Goal: Find specific page/section: Find specific page/section

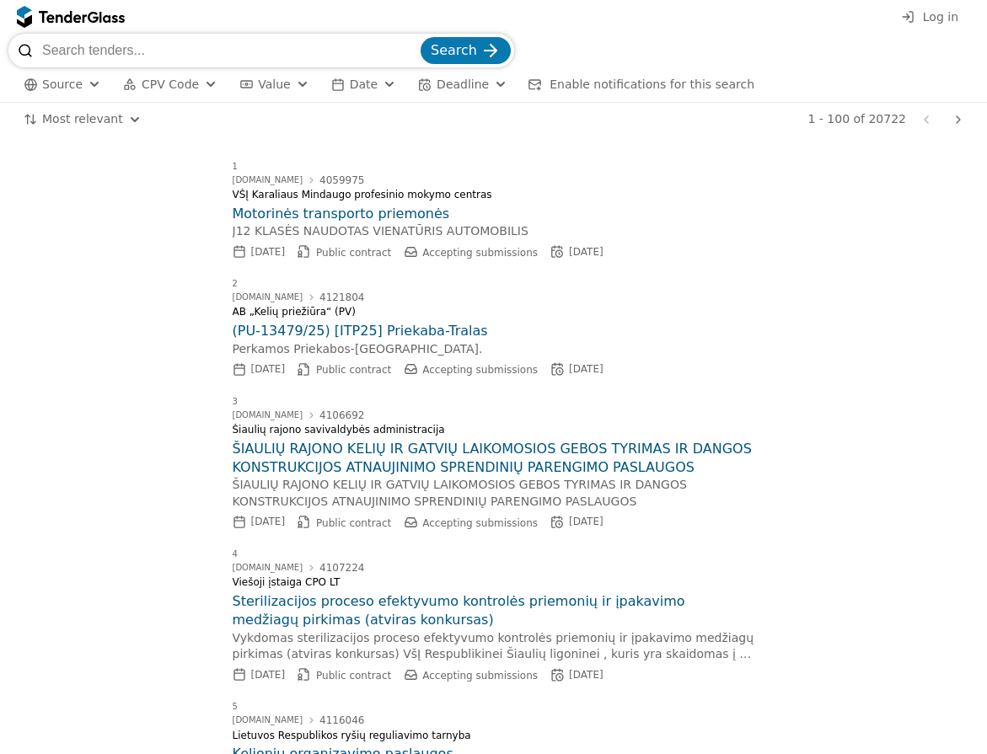
click at [66, 88] on span "Source" at bounding box center [62, 84] width 40 height 13
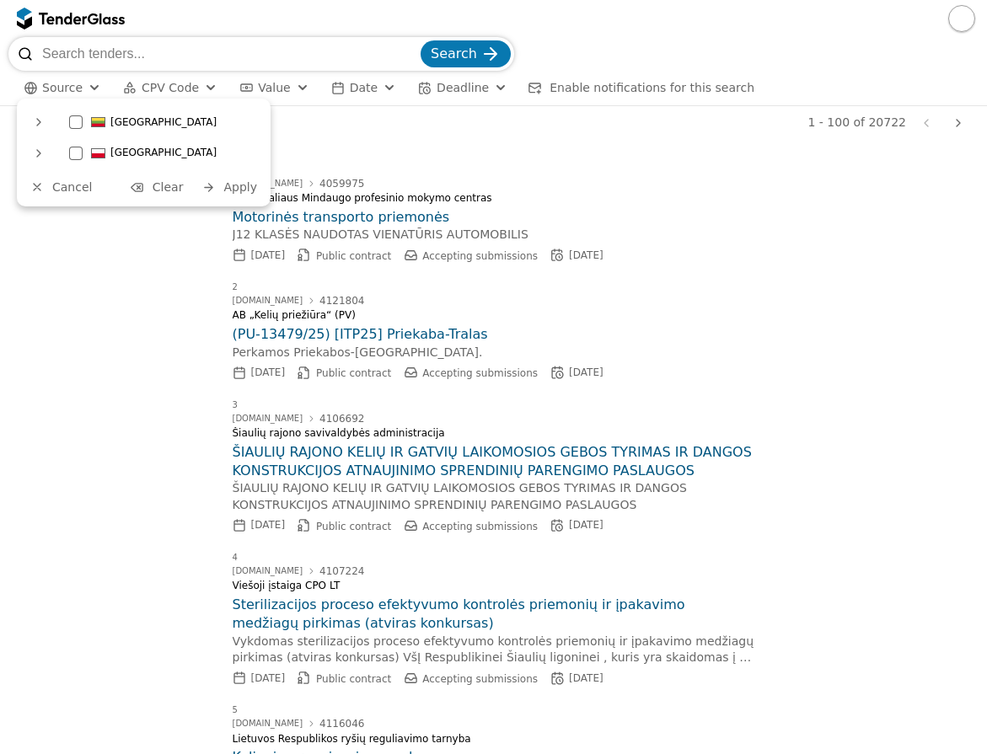
click at [66, 88] on span "Source" at bounding box center [62, 87] width 40 height 13
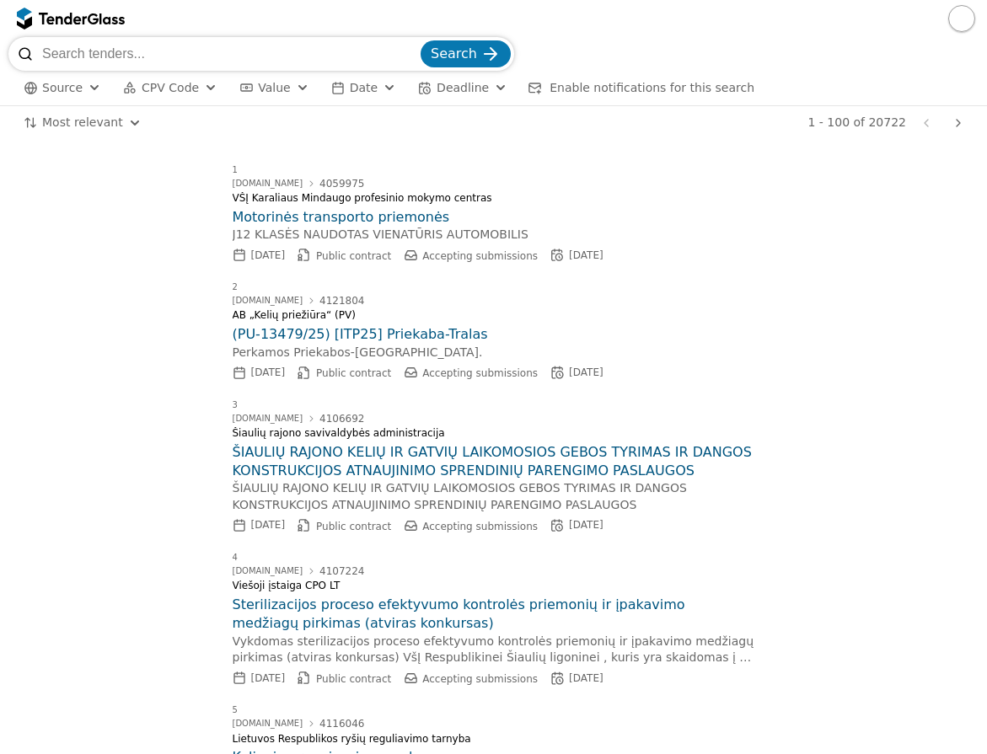
click at [74, 92] on span "Source" at bounding box center [62, 87] width 40 height 13
click at [67, 88] on span "Source" at bounding box center [62, 87] width 40 height 13
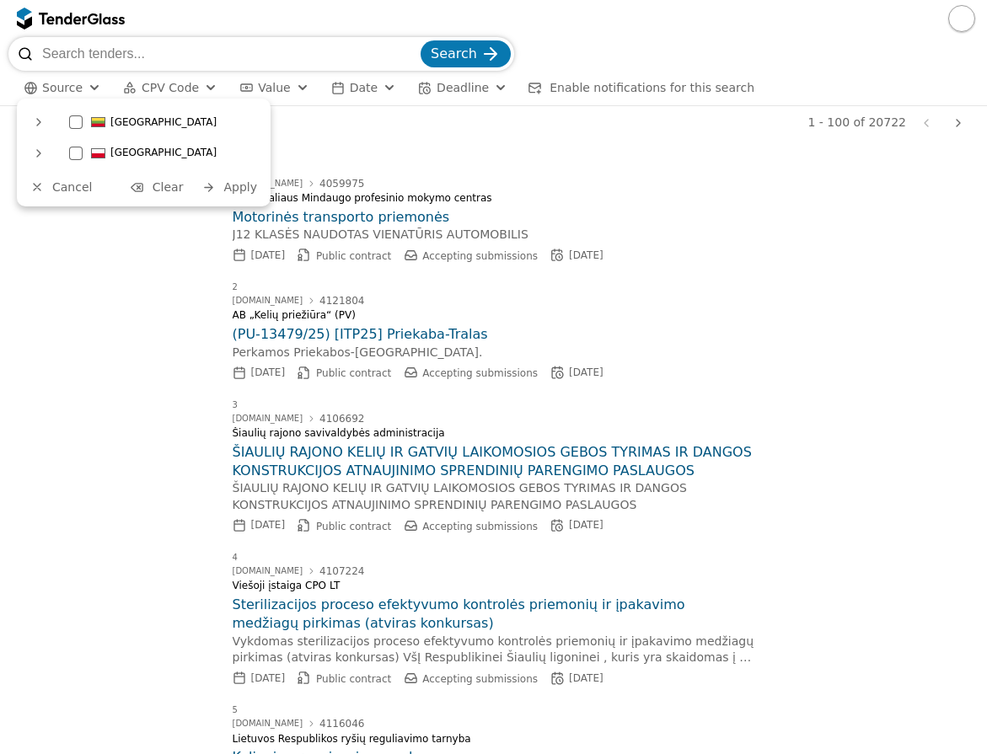
click at [76, 120] on div at bounding box center [75, 121] width 13 height 13
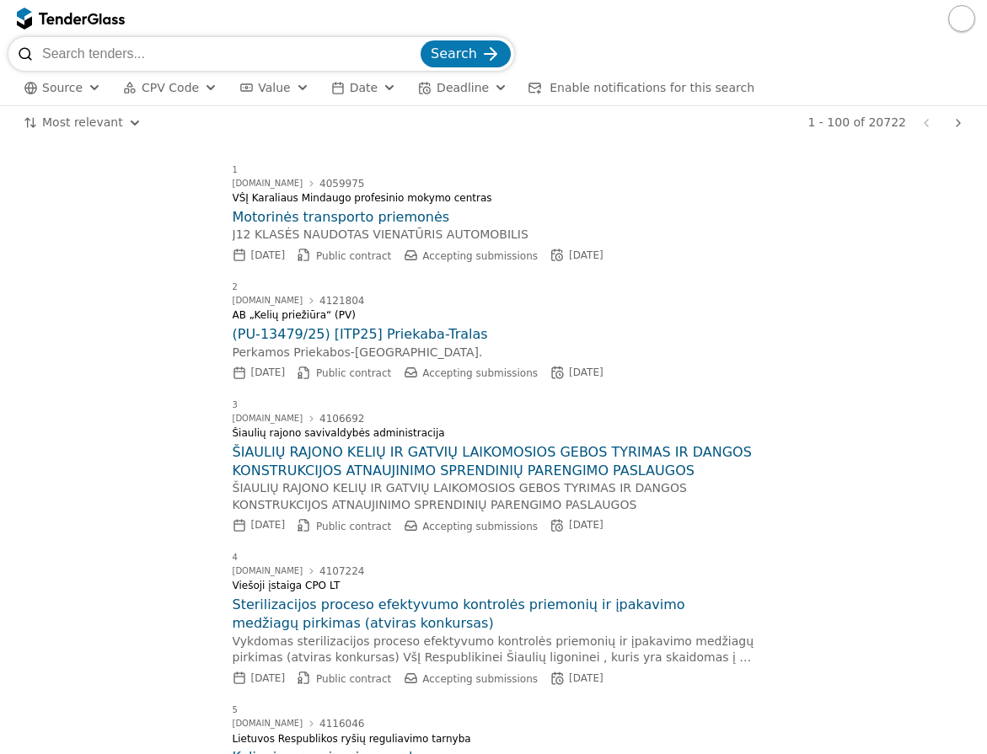
click at [189, 90] on button "CPV Code" at bounding box center [170, 88] width 108 height 21
click at [236, 93] on span "CPV Code" at bounding box center [228, 87] width 57 height 13
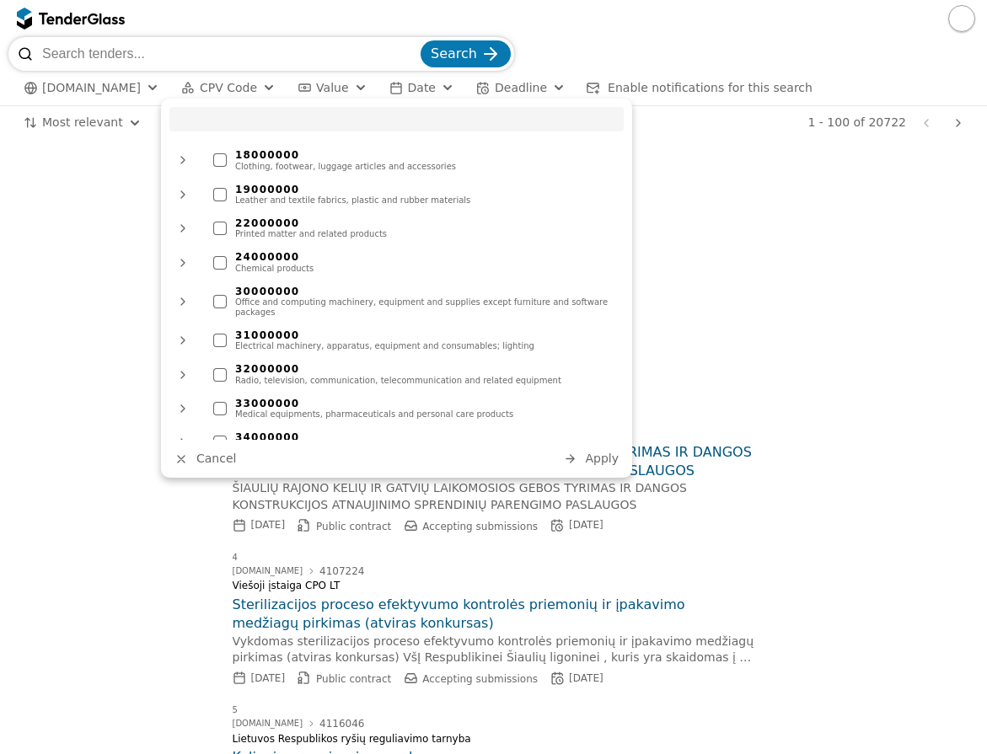
scroll to position [169, 0]
click at [218, 400] on div at bounding box center [219, 406] width 13 height 13
click at [597, 464] on span "Apply" at bounding box center [602, 458] width 34 height 13
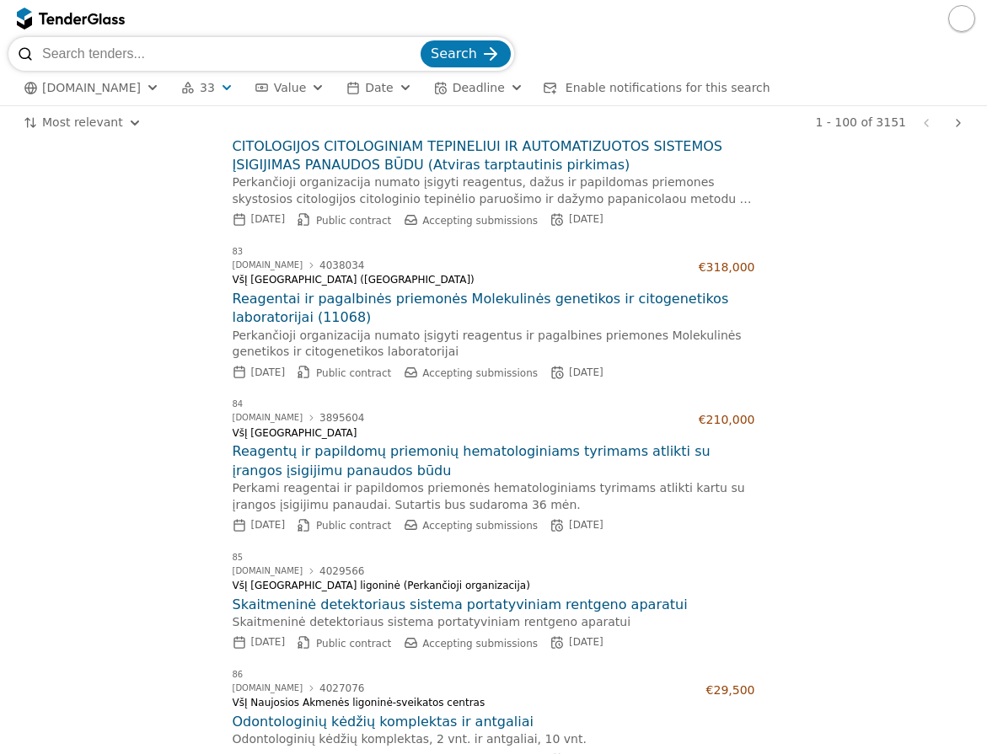
scroll to position [10872, 0]
